Goal: Subscribe to service/newsletter

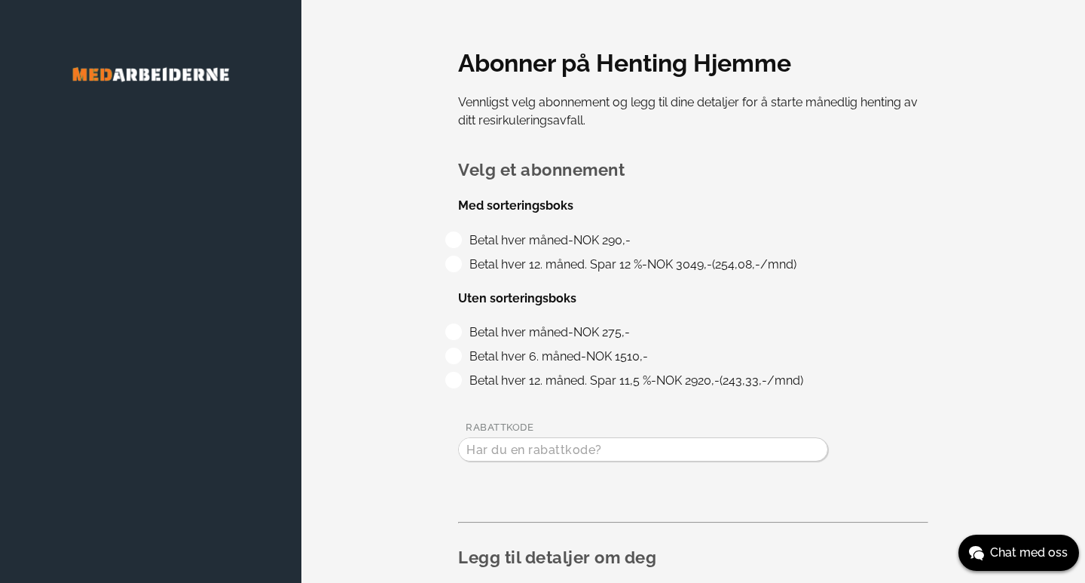
type input "[PERSON_NAME]"
type input "48119892"
type input "[EMAIL_ADDRESS][DOMAIN_NAME]"
type input "[STREET_ADDRESS]"
type input "0588"
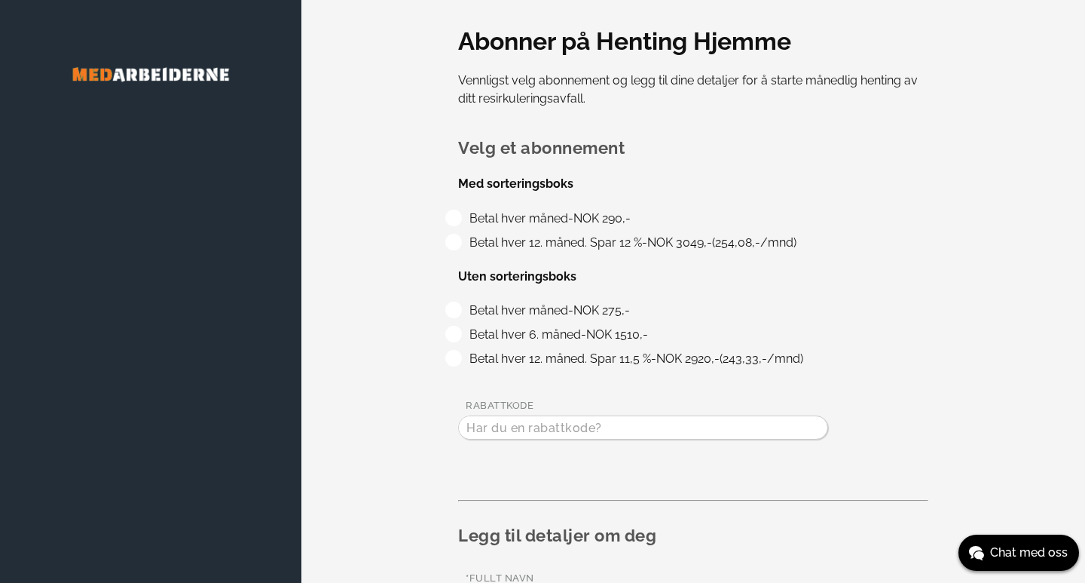
scroll to position [26, 0]
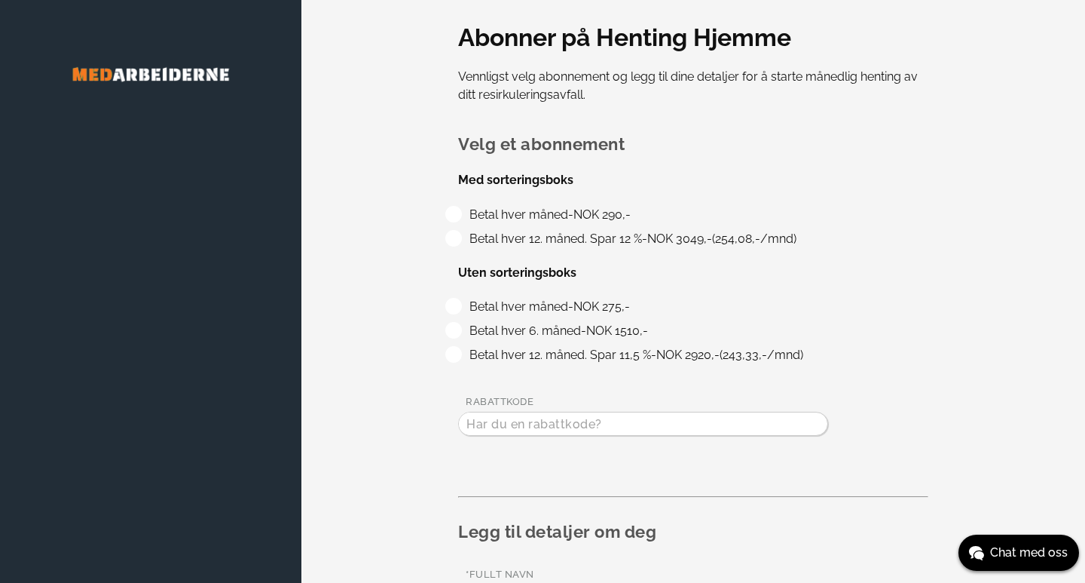
click at [464, 302] on label "Betal hver måned - NOK 275,-" at bounding box center [547, 306] width 166 height 14
click at [464, 302] on input "Betal hver måned - NOK 275,-" at bounding box center [469, 303] width 10 height 10
radio input "true"
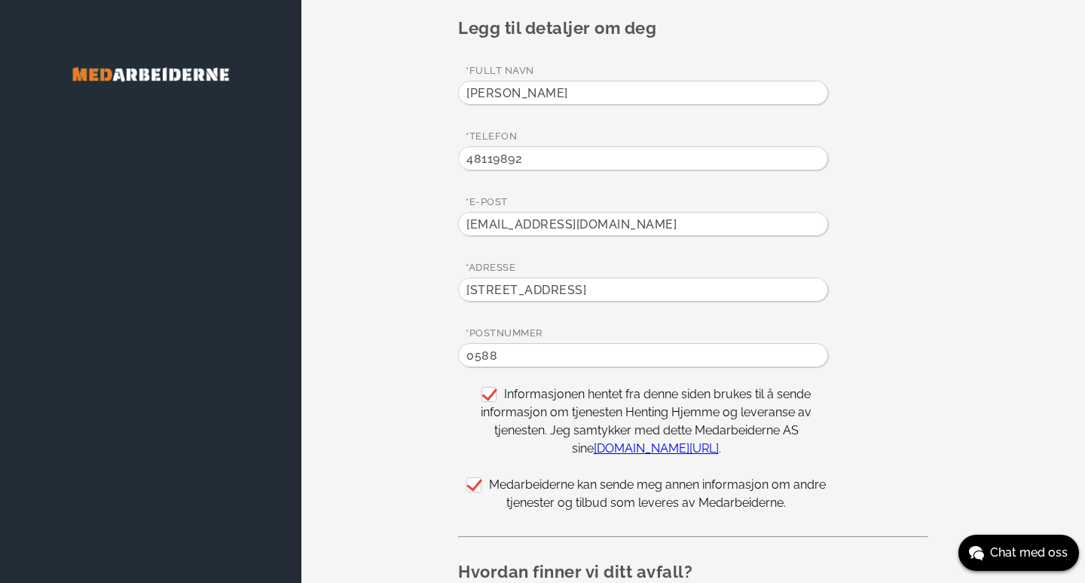
scroll to position [629, 0]
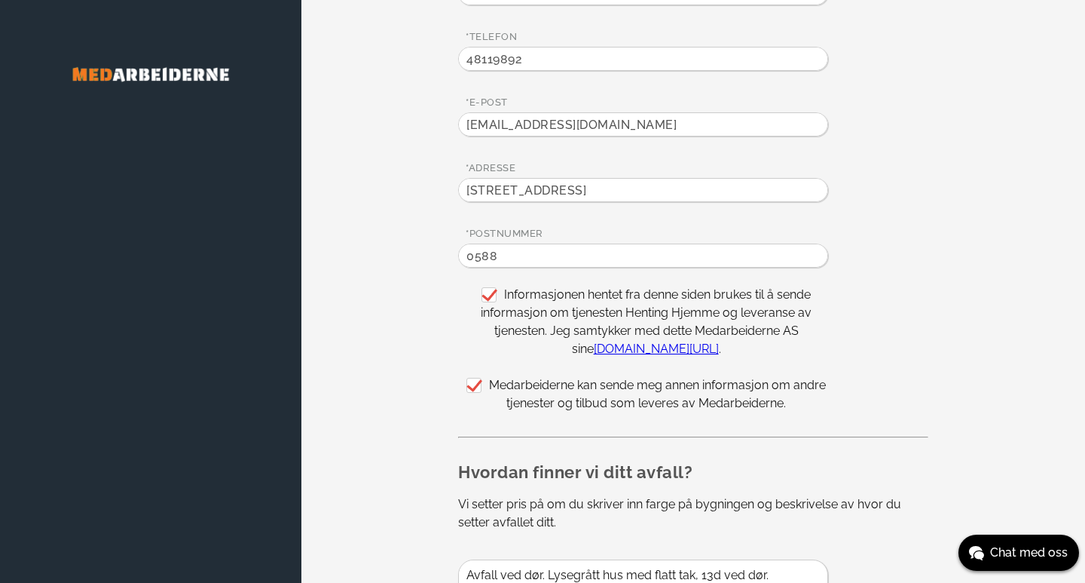
click at [485, 381] on label "Medarbeiderne kan sende meg annen informasjon om andre tjenester og tilbud som …" at bounding box center [647, 394] width 360 height 32
checkbox input "false"
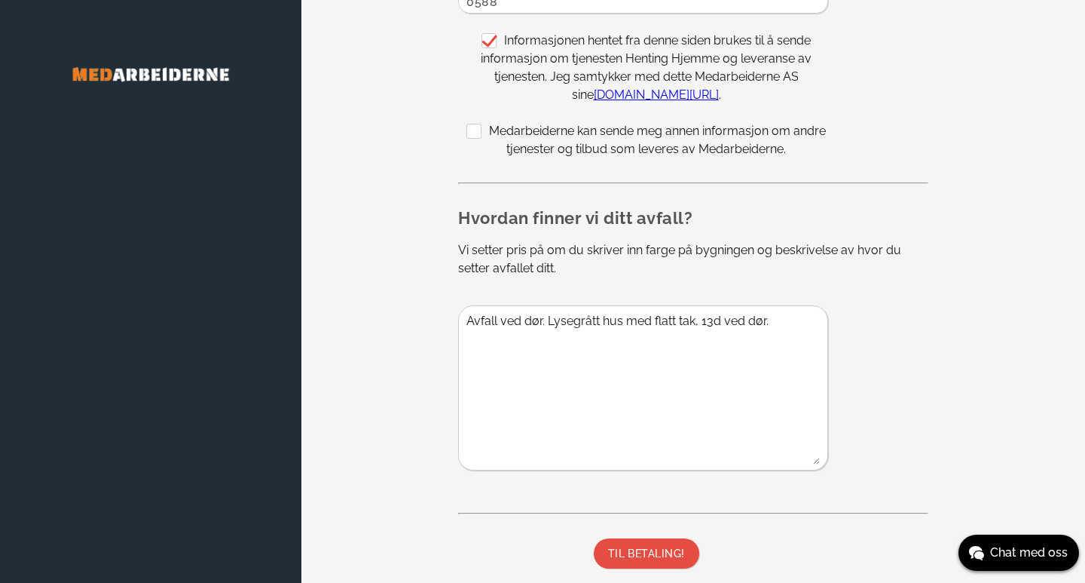
scroll to position [886, 0]
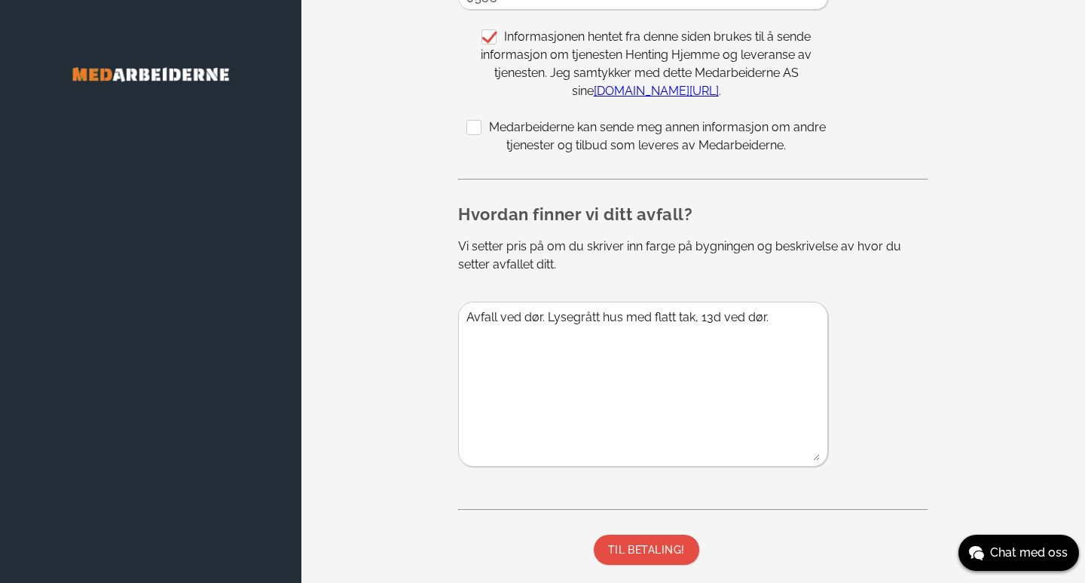
click at [501, 316] on textarea "Avfall ved dør. Lysegrått hus med flatt tak, 13d ved dør." at bounding box center [639, 381] width 361 height 158
click at [465, 329] on textarea "Avfall settes utenfor inngangsdør. Lysegrått hus med flatt tak, 13d ved dør." at bounding box center [639, 381] width 361 height 158
type textarea "Avfall settes utenfor inngangsdør. Lysegrått hus med flatt tak, øverst i en bak…"
click at [667, 541] on button "TIL BETALING!" at bounding box center [647, 549] width 106 height 30
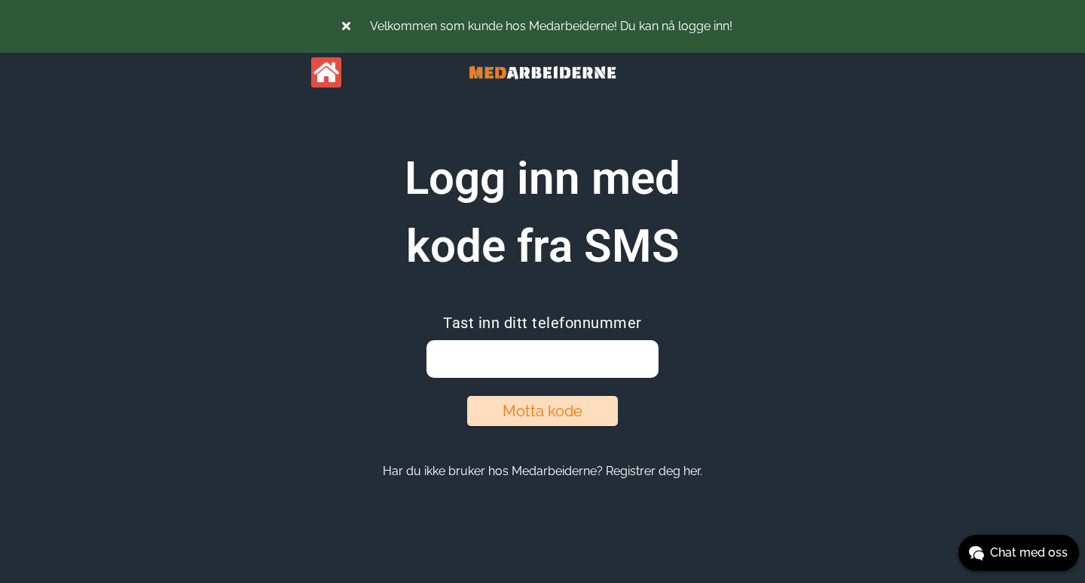
click at [580, 352] on input "email" at bounding box center [542, 359] width 231 height 38
type input "48119892"
click at [562, 409] on button "Motta kode" at bounding box center [542, 411] width 151 height 30
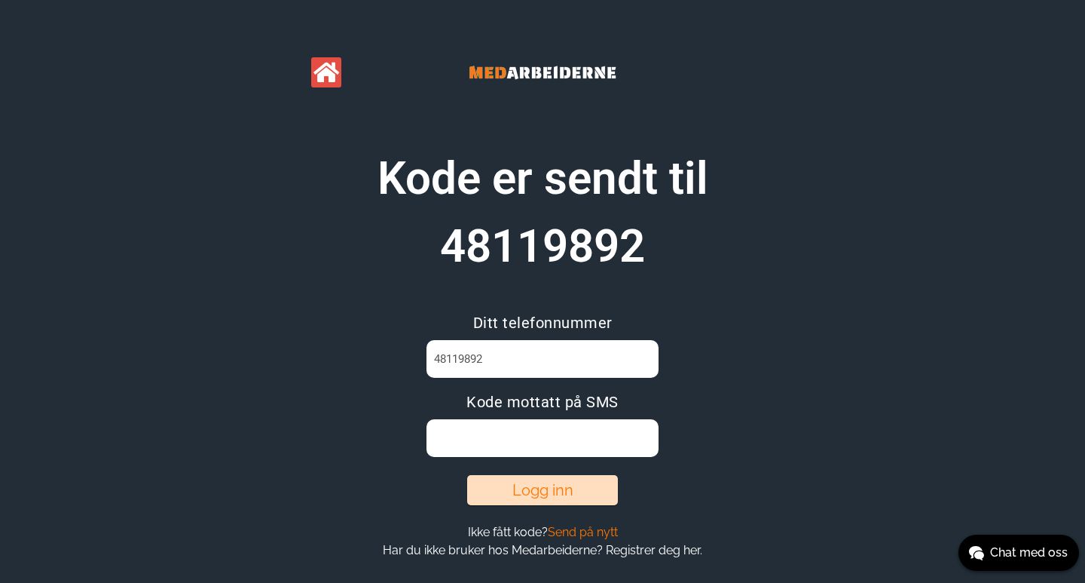
click at [552, 430] on input at bounding box center [542, 438] width 231 height 38
click at [469, 436] on input at bounding box center [542, 438] width 231 height 38
paste input "2UOEU4TE"
type input "2UOEU4TE"
click at [560, 496] on button "Logg inn" at bounding box center [542, 490] width 151 height 30
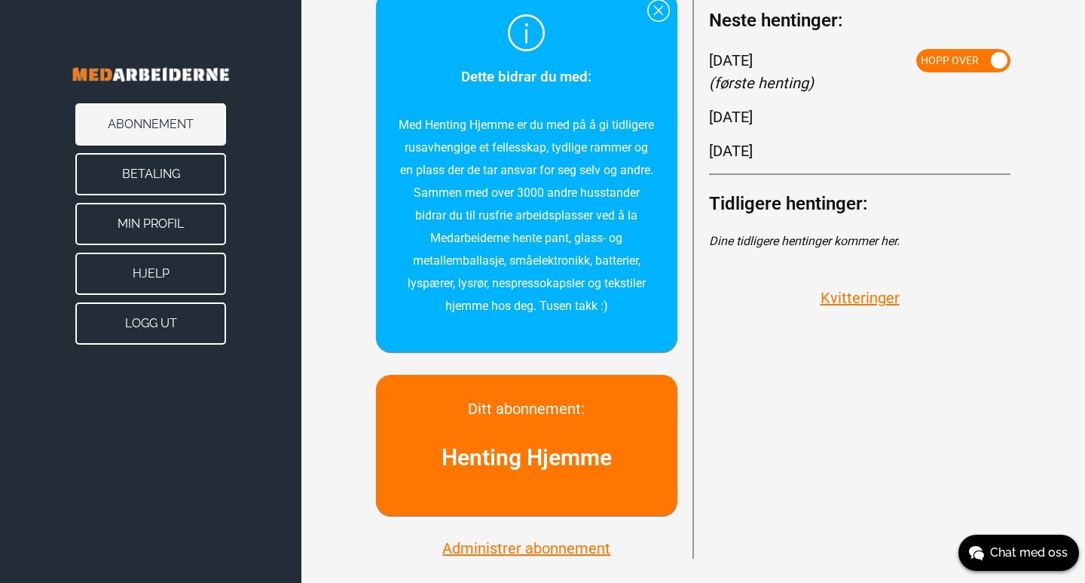
scroll to position [232, 0]
